Goal: Transaction & Acquisition: Obtain resource

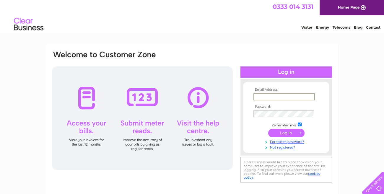
type input "eastneukshellfish@gmail.com"
click at [286, 132] on input "submit" at bounding box center [286, 133] width 36 height 8
click at [282, 134] on input "submit" at bounding box center [286, 133] width 36 height 8
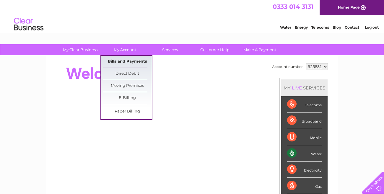
click at [118, 61] on link "Bills and Payments" at bounding box center [127, 62] width 49 height 12
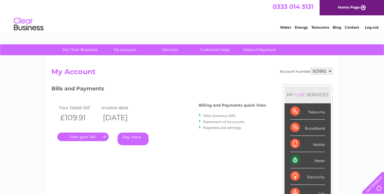
click at [80, 137] on link "." at bounding box center [82, 137] width 51 height 9
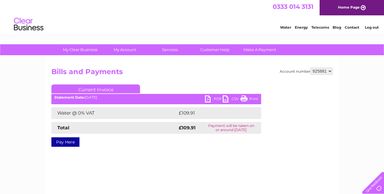
click at [213, 101] on link "PDF" at bounding box center [214, 99] width 18 height 9
